Goal: Navigation & Orientation: Find specific page/section

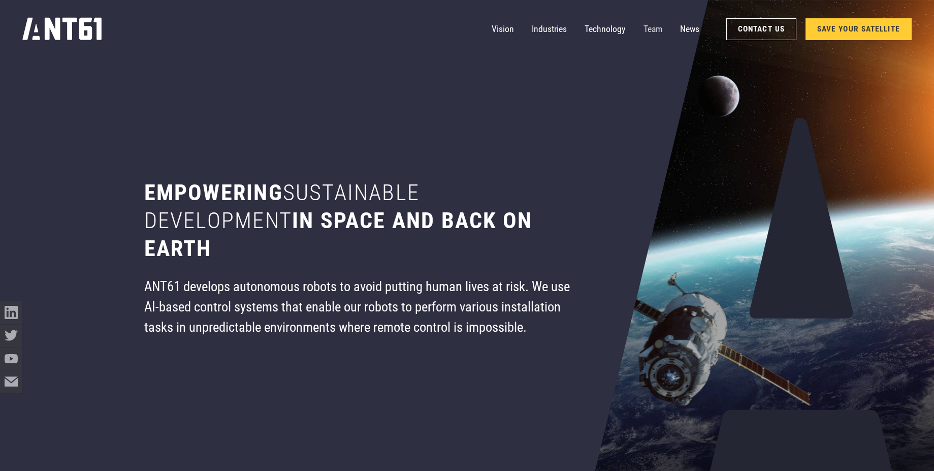
click at [650, 28] on link "Team" at bounding box center [653, 29] width 19 height 22
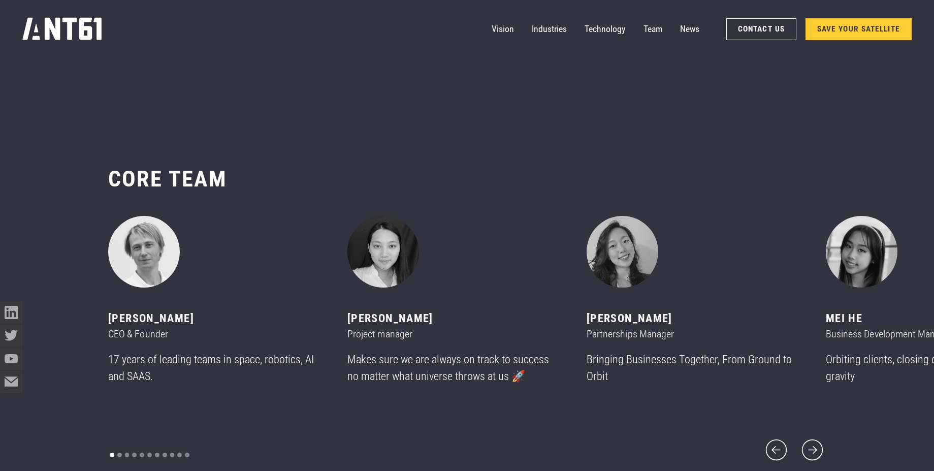
scroll to position [5569, 0]
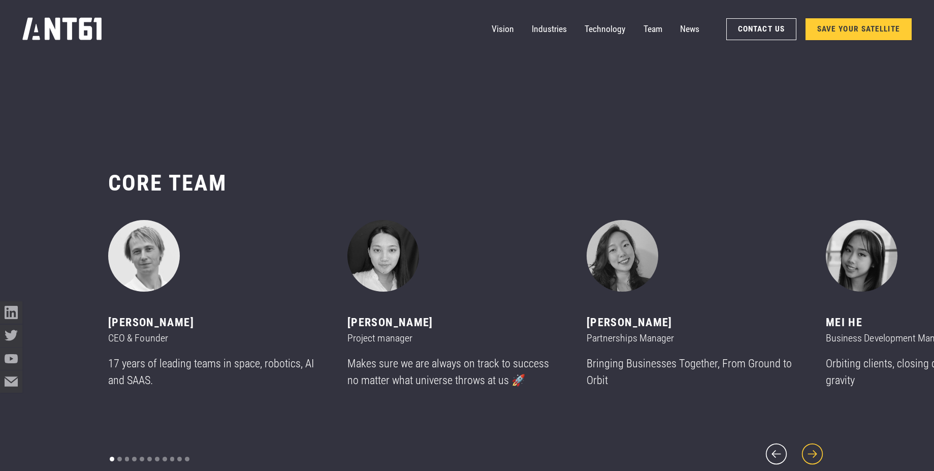
click at [820, 444] on icon "next slide" at bounding box center [812, 454] width 27 height 27
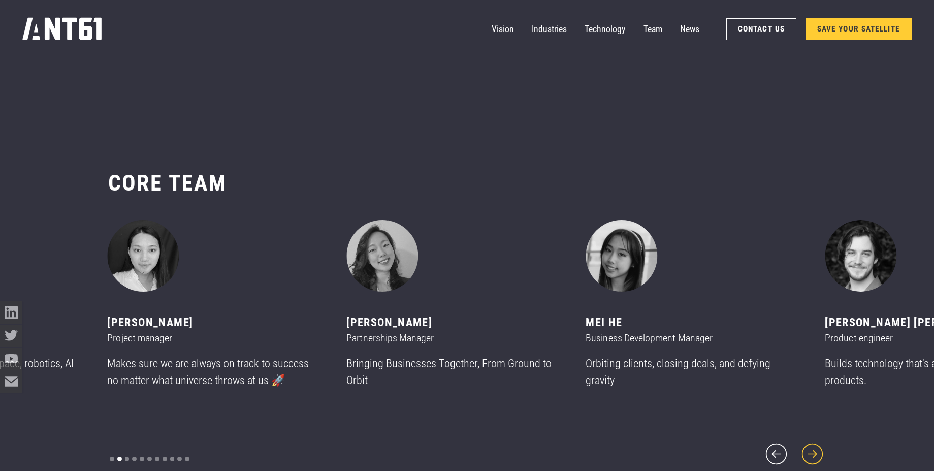
click at [820, 444] on icon "next slide" at bounding box center [812, 454] width 27 height 27
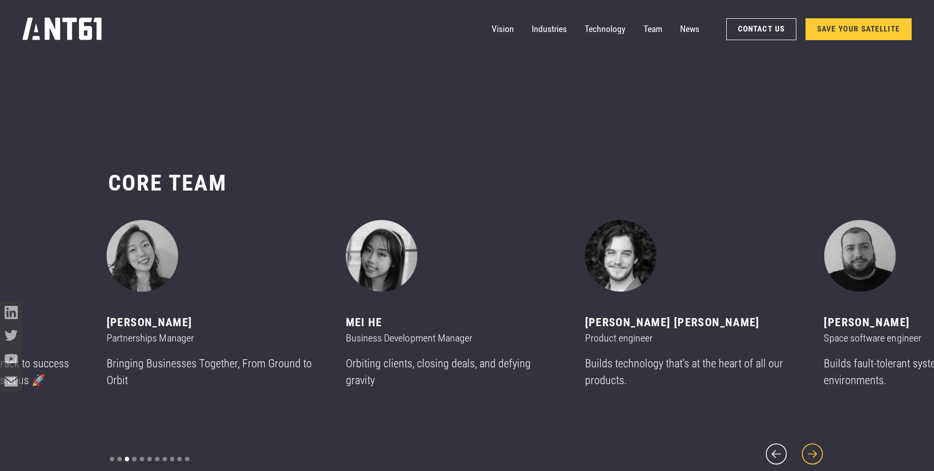
click at [820, 444] on icon "next slide" at bounding box center [812, 454] width 27 height 27
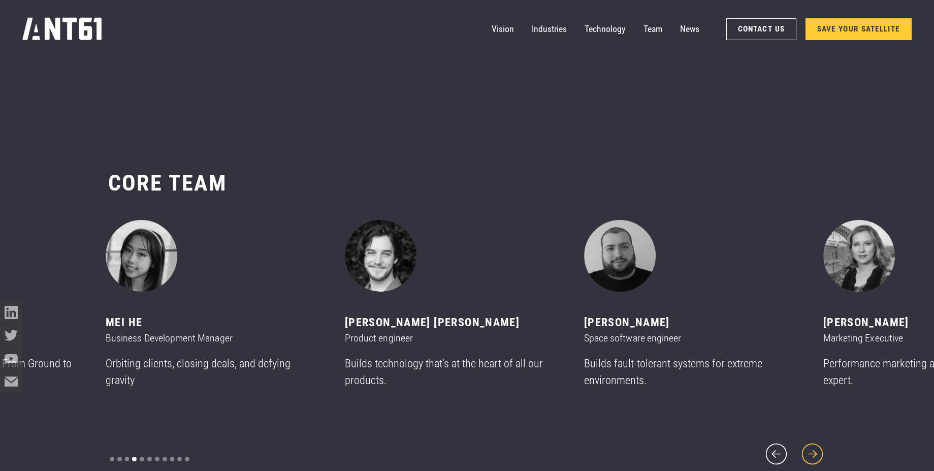
click at [820, 444] on icon "next slide" at bounding box center [812, 454] width 27 height 27
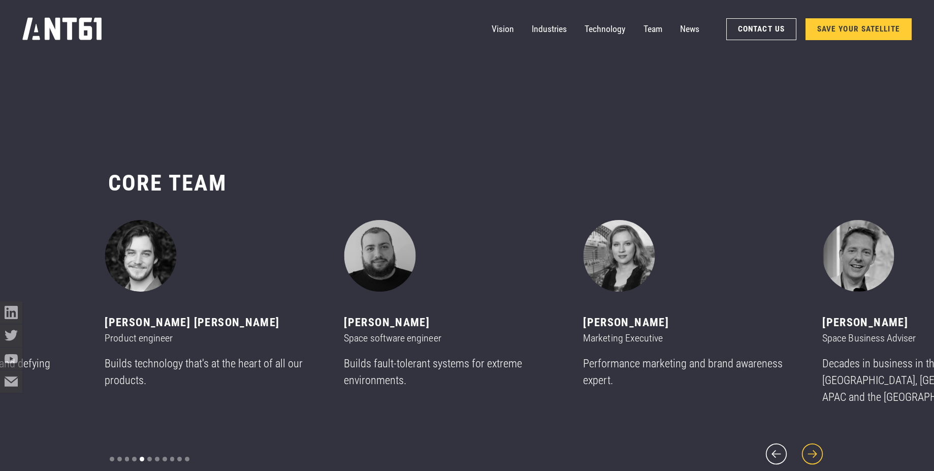
click at [820, 444] on icon "next slide" at bounding box center [812, 454] width 27 height 27
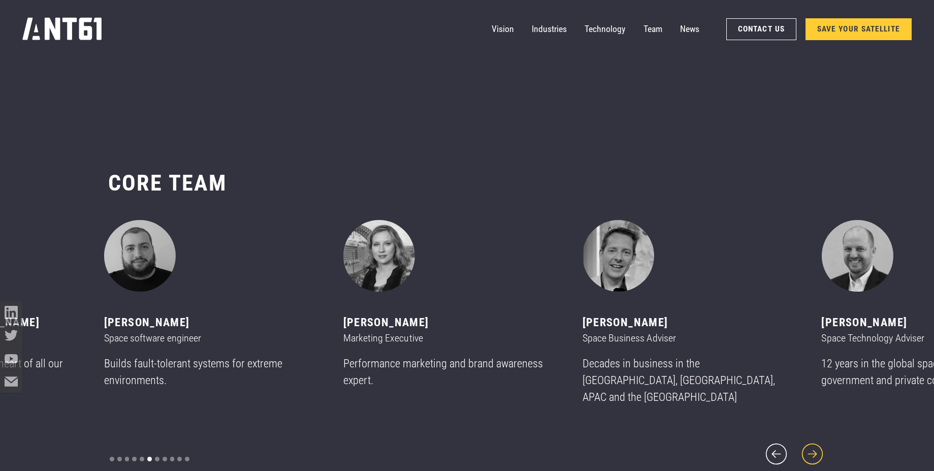
click at [820, 444] on icon "next slide" at bounding box center [812, 454] width 27 height 27
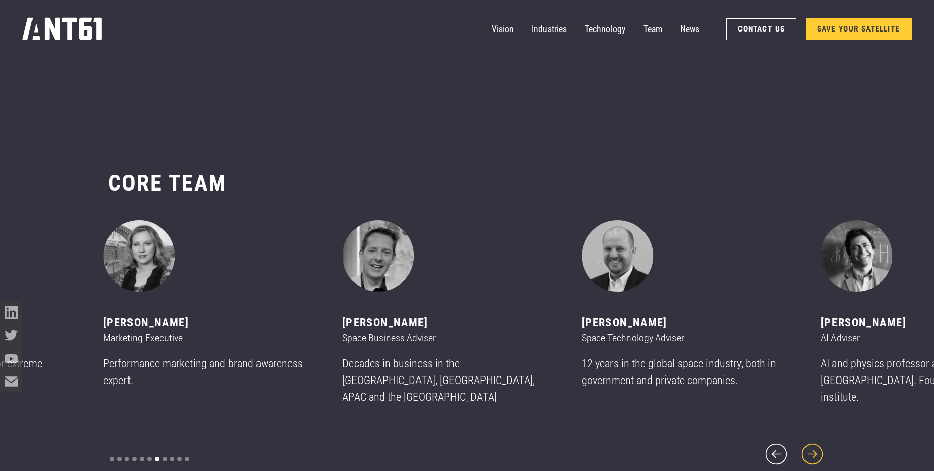
click at [820, 444] on icon "next slide" at bounding box center [812, 454] width 27 height 27
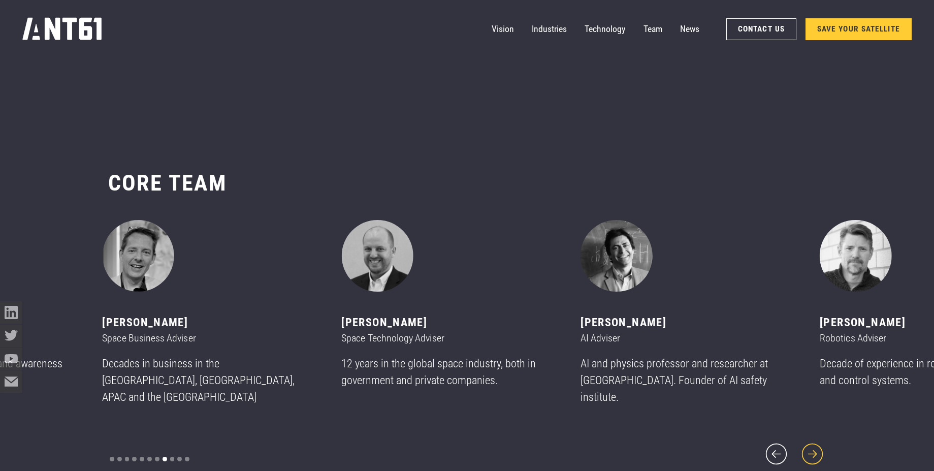
click at [820, 444] on icon "next slide" at bounding box center [812, 454] width 27 height 27
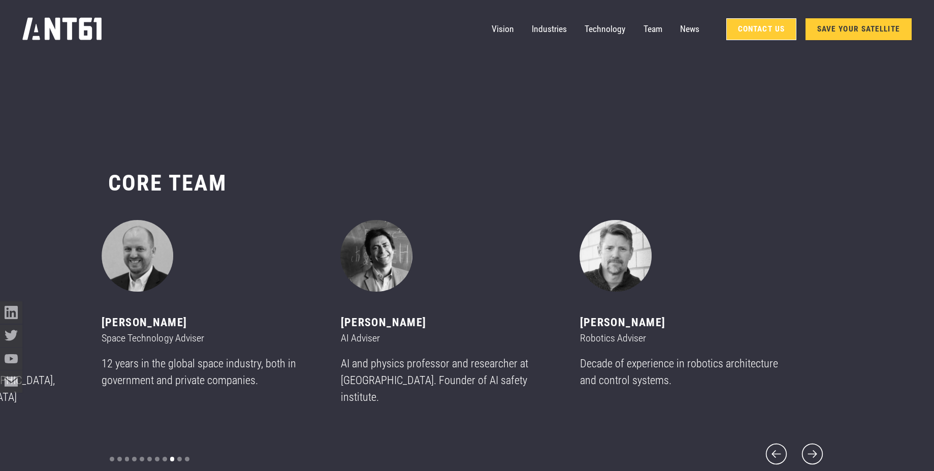
click at [775, 29] on link "Contact Us" at bounding box center [762, 29] width 70 height 22
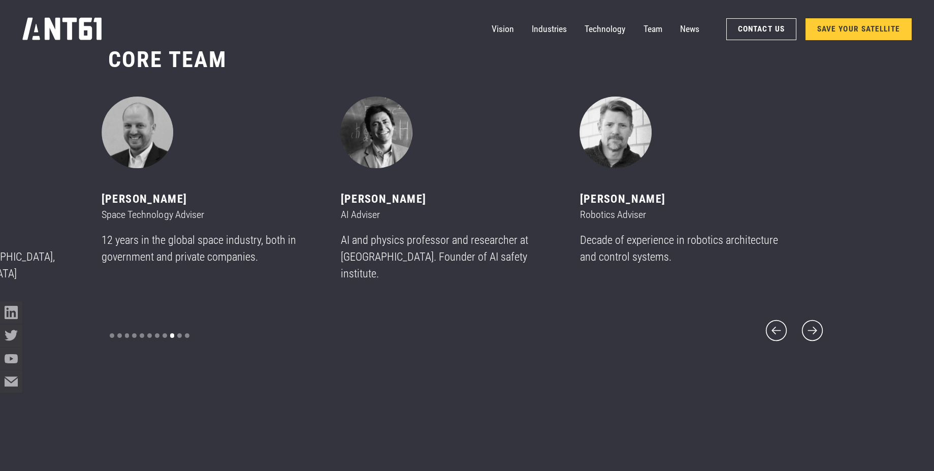
scroll to position [6572, 0]
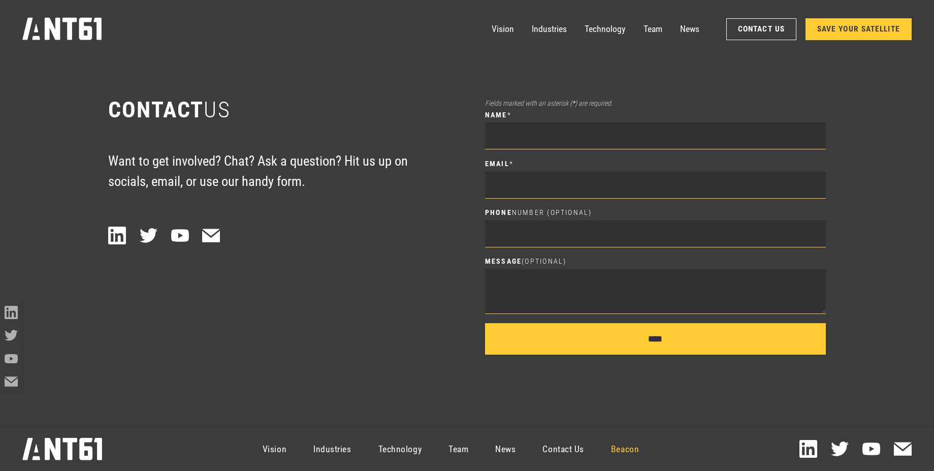
click at [634, 453] on link "Beacon" at bounding box center [625, 449] width 55 height 40
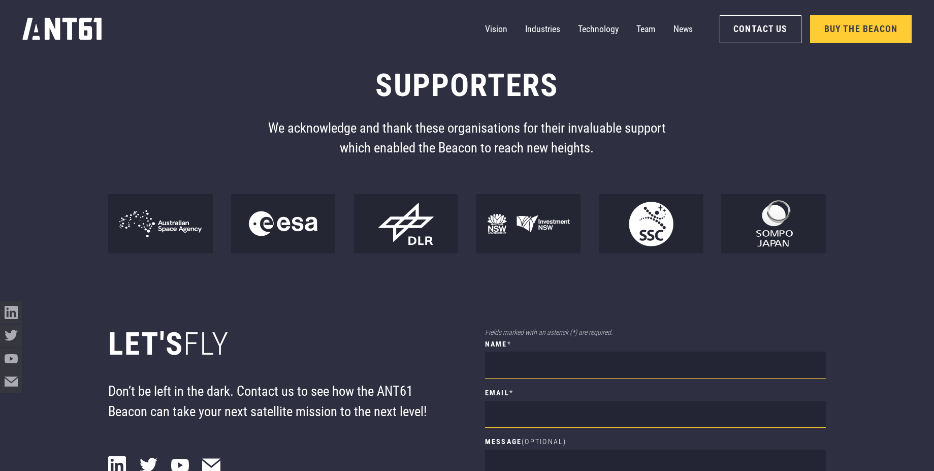
scroll to position [8417, 0]
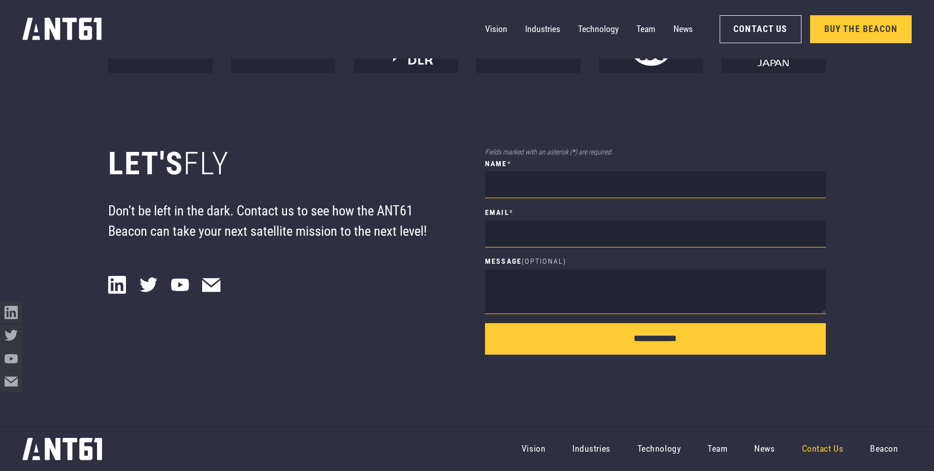
click at [826, 453] on link "Contact Us" at bounding box center [823, 449] width 69 height 40
click at [718, 446] on link "Team" at bounding box center [718, 449] width 47 height 40
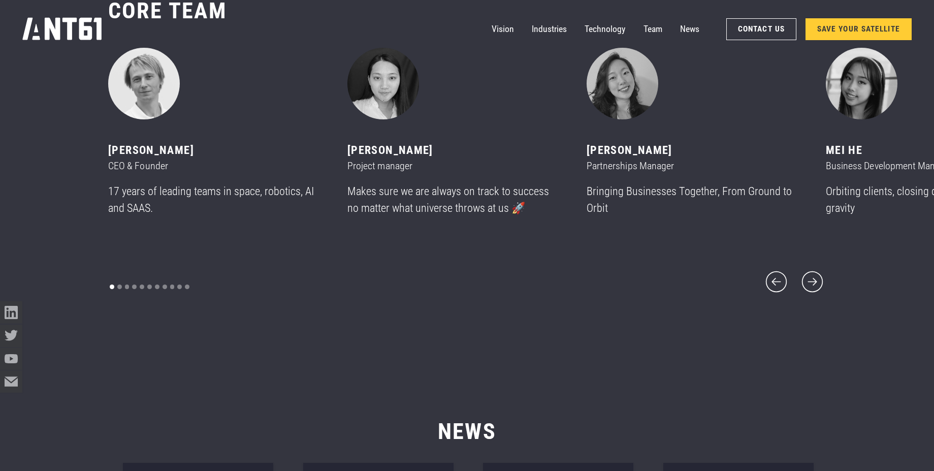
scroll to position [5741, 0]
click at [818, 276] on icon "next slide" at bounding box center [812, 282] width 27 height 27
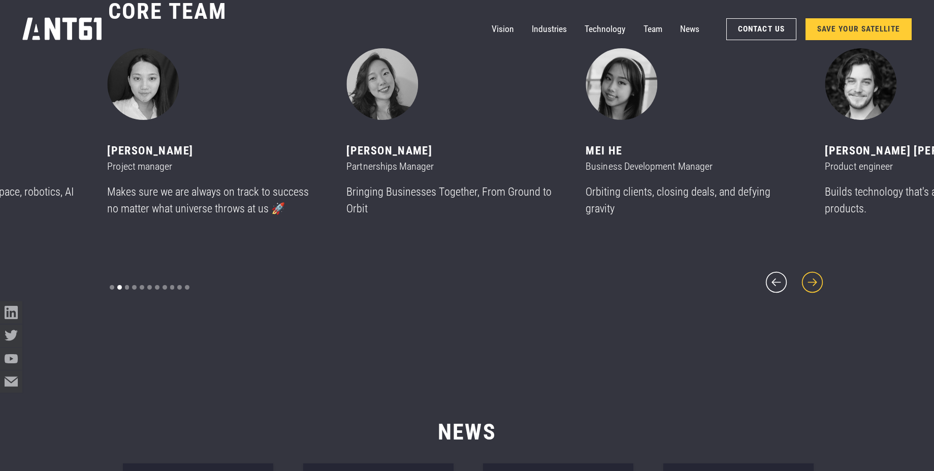
click at [818, 276] on icon "next slide" at bounding box center [812, 282] width 27 height 27
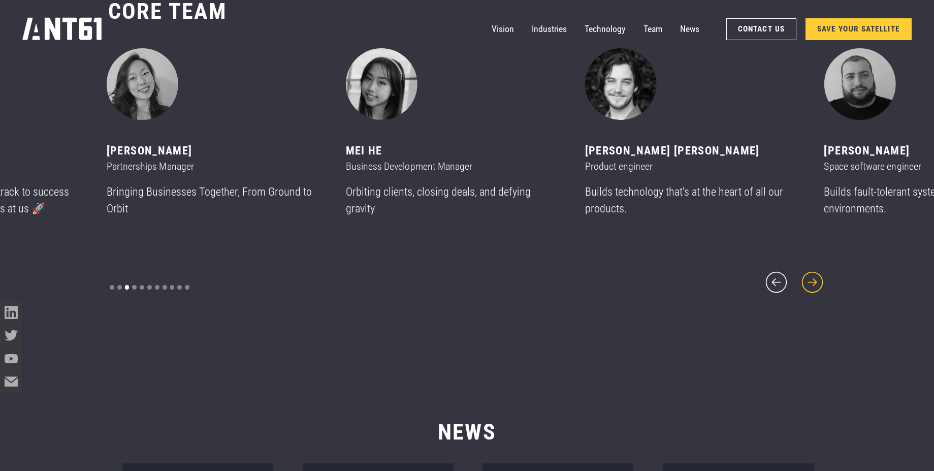
click at [818, 276] on icon "next slide" at bounding box center [812, 282] width 27 height 27
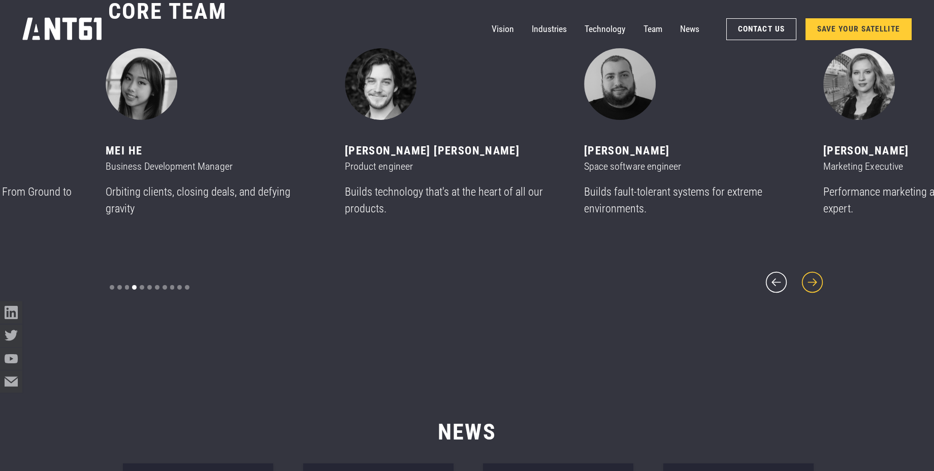
click at [818, 276] on icon "next slide" at bounding box center [812, 282] width 27 height 27
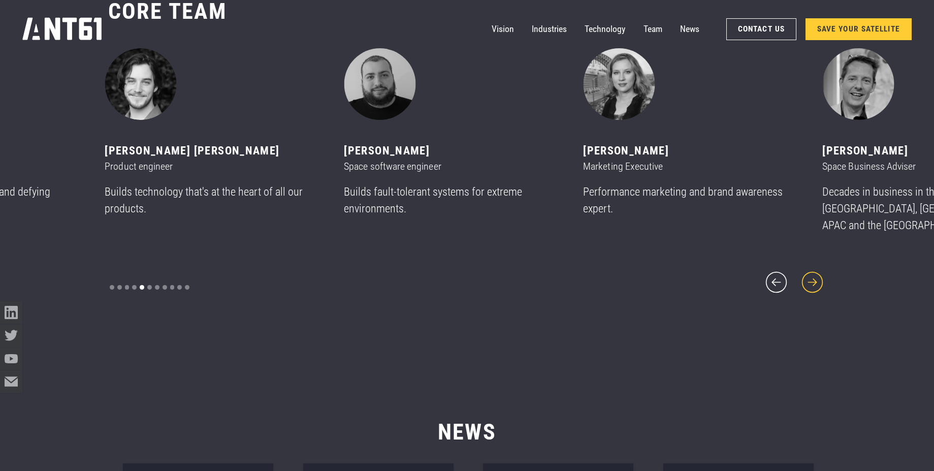
click at [818, 276] on icon "next slide" at bounding box center [812, 282] width 27 height 27
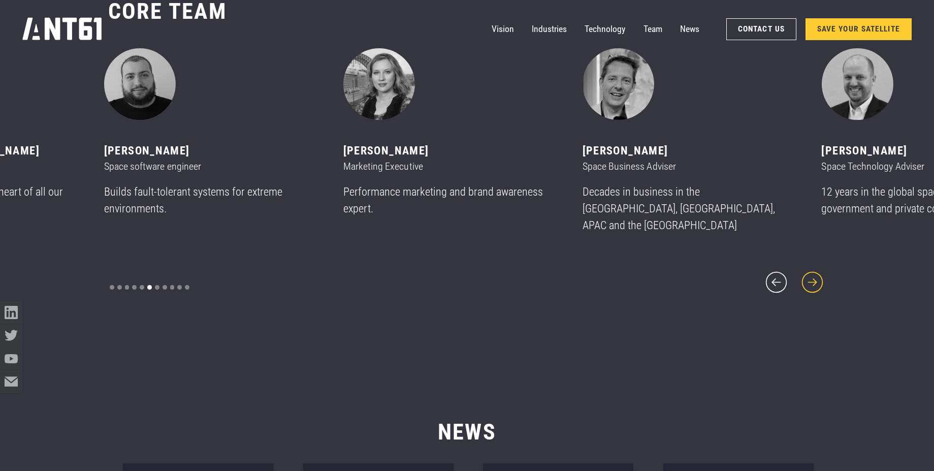
click at [818, 276] on icon "next slide" at bounding box center [812, 282] width 27 height 27
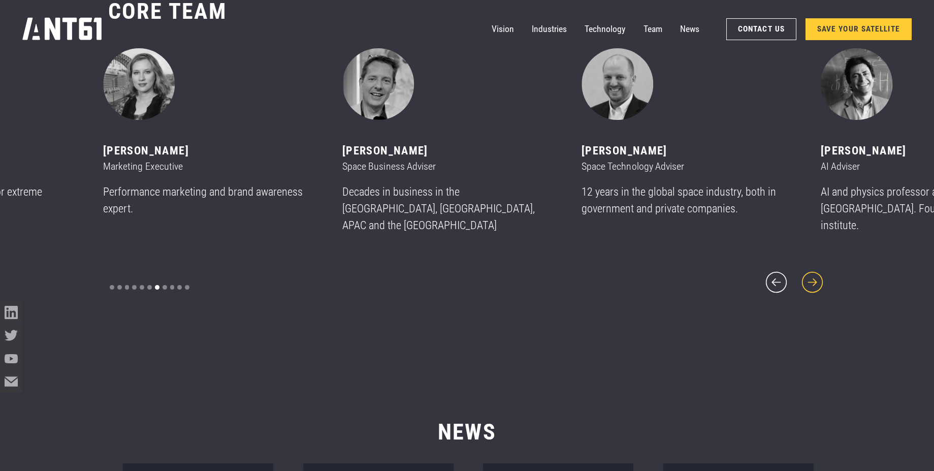
click at [812, 275] on icon "next slide" at bounding box center [812, 282] width 27 height 27
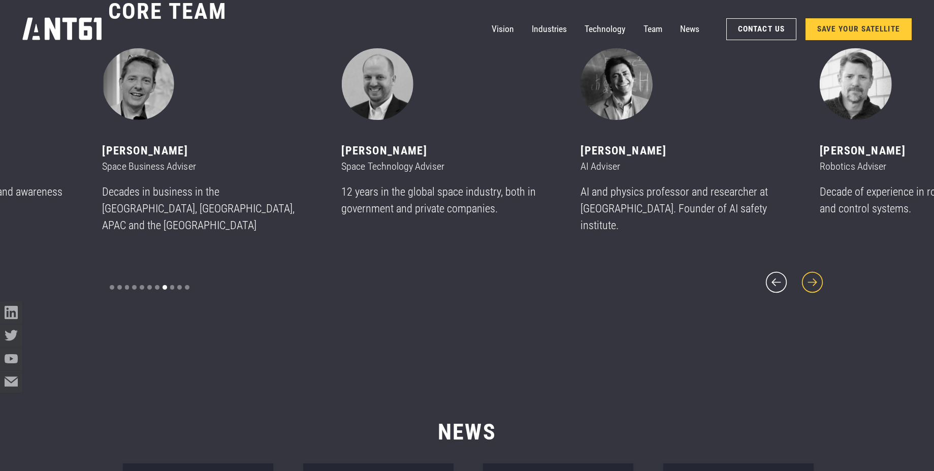
click at [812, 275] on icon "next slide" at bounding box center [812, 282] width 27 height 27
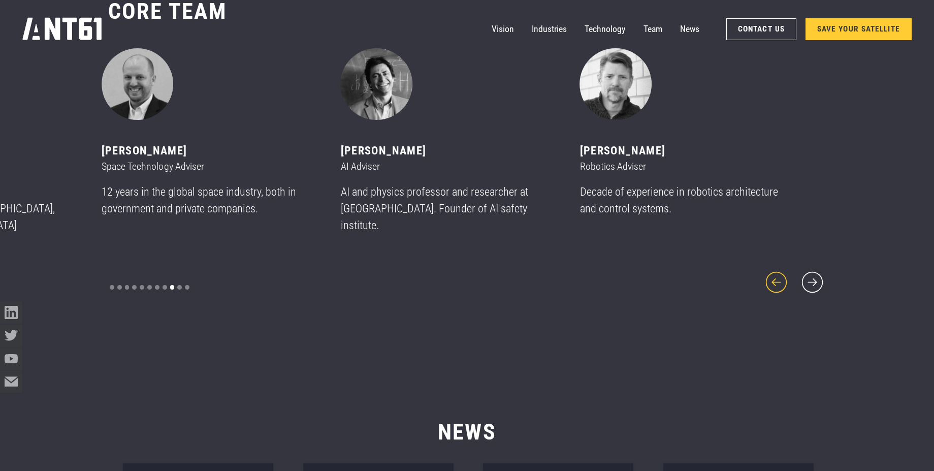
click at [780, 269] on icon "previous slide" at bounding box center [776, 282] width 27 height 27
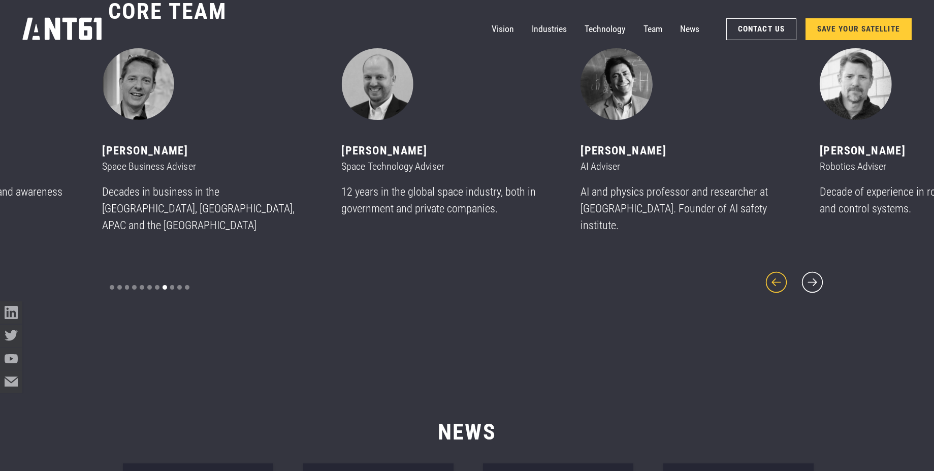
click at [780, 269] on icon "previous slide" at bounding box center [776, 282] width 27 height 27
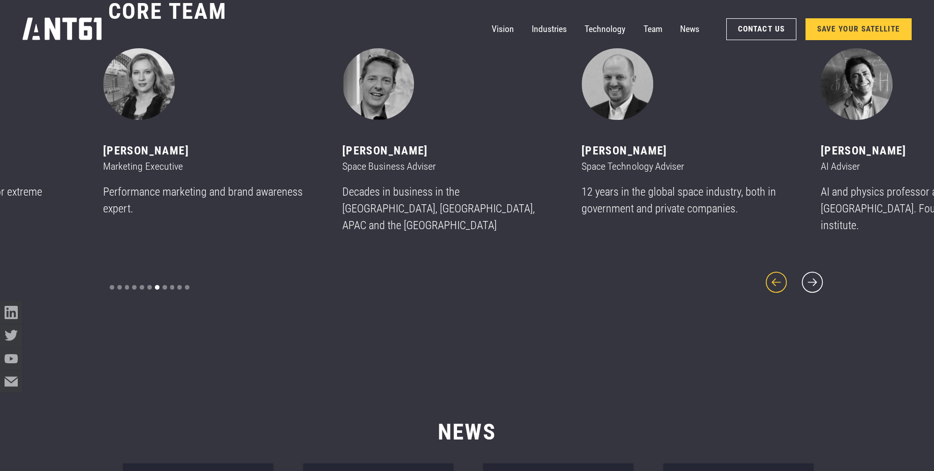
click at [780, 269] on icon "previous slide" at bounding box center [776, 282] width 27 height 27
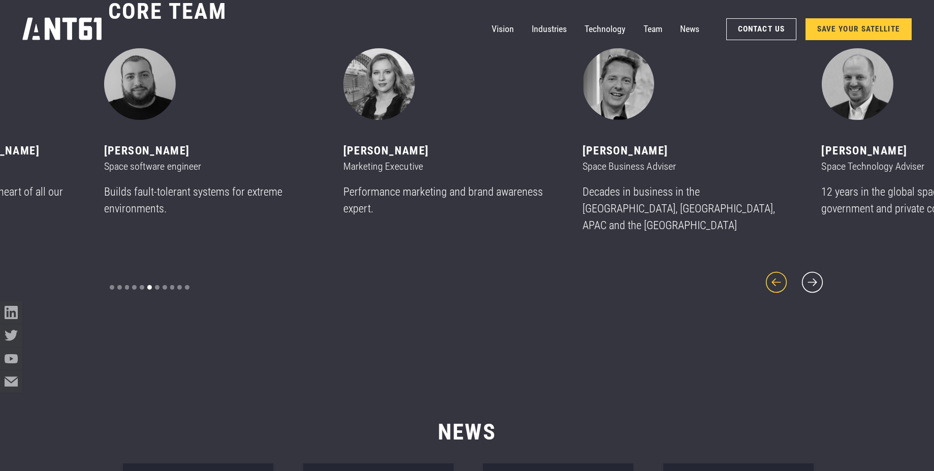
click at [780, 269] on icon "previous slide" at bounding box center [776, 282] width 27 height 27
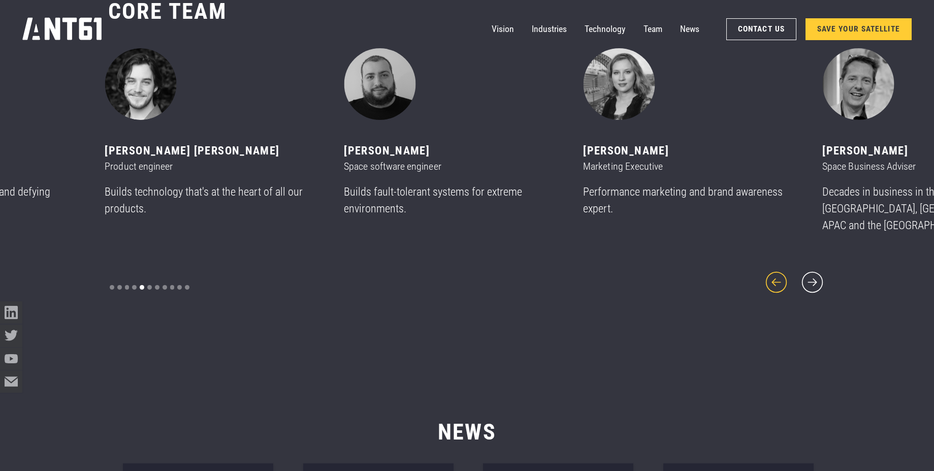
click at [780, 269] on icon "previous slide" at bounding box center [776, 282] width 27 height 27
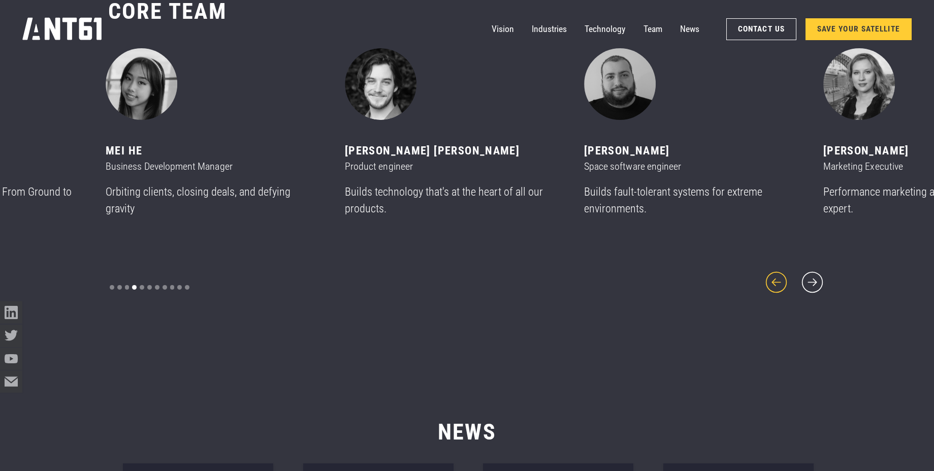
click at [780, 269] on icon "previous slide" at bounding box center [776, 282] width 27 height 27
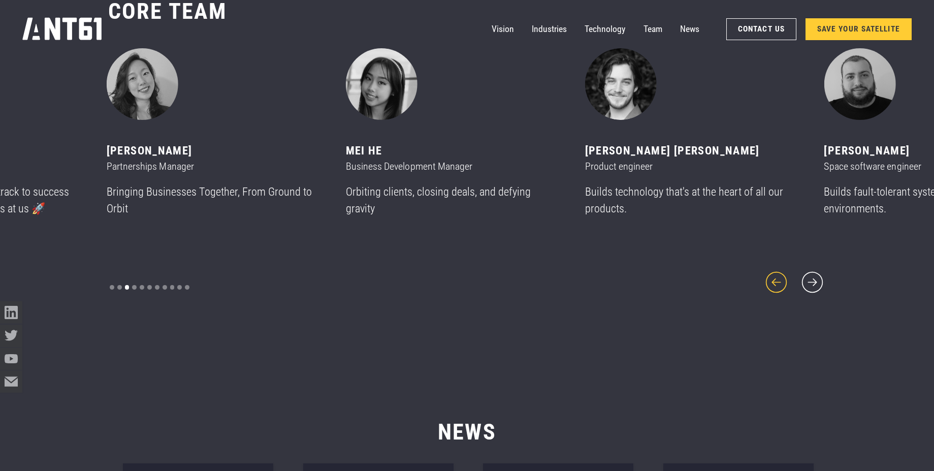
click at [780, 269] on icon "previous slide" at bounding box center [776, 282] width 27 height 27
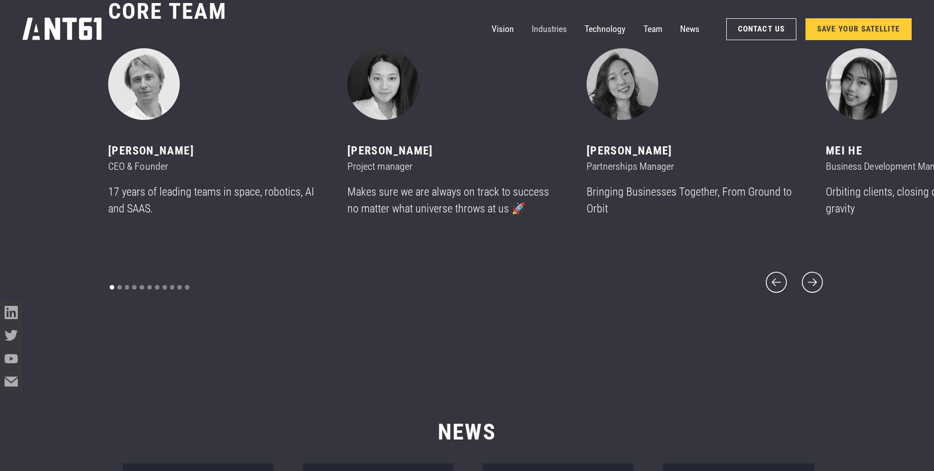
click at [550, 30] on link "Industries" at bounding box center [549, 29] width 35 height 22
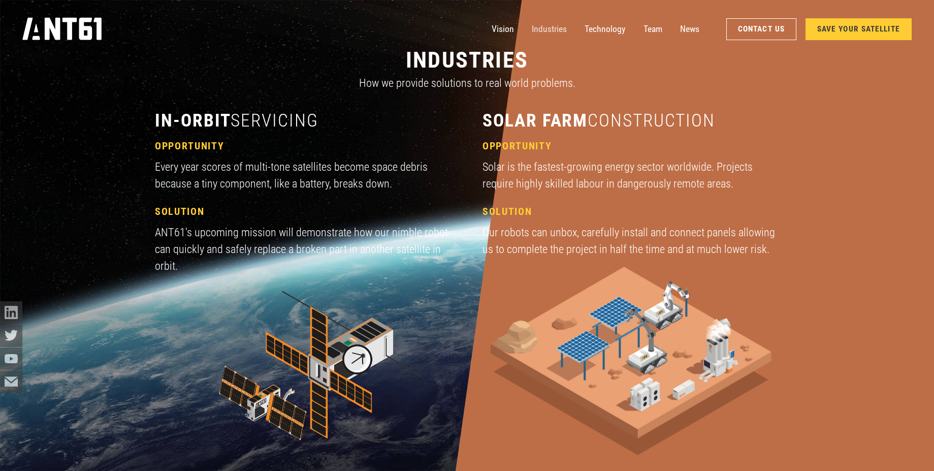
scroll to position [1411, 0]
